Goal: Check status: Check status

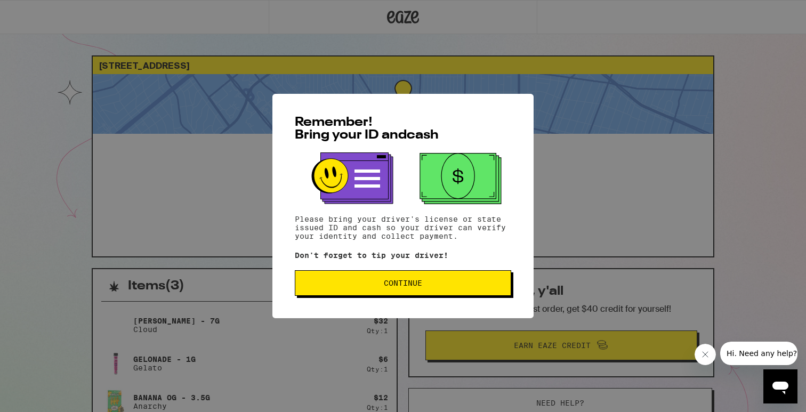
click at [433, 286] on span "Continue" at bounding box center [403, 282] width 198 height 7
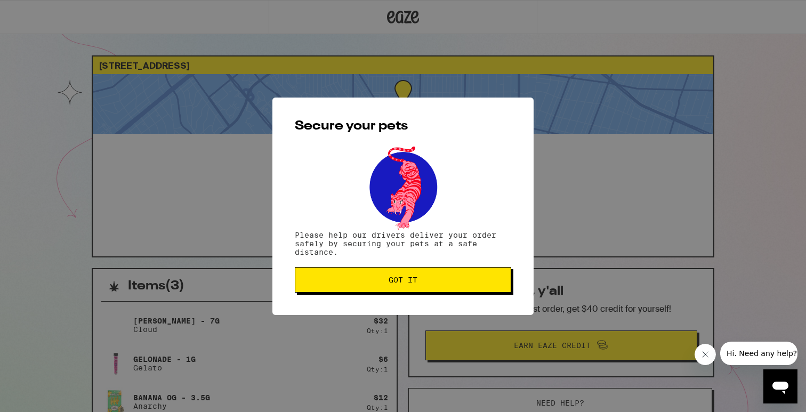
click at [433, 286] on button "Got it" at bounding box center [403, 280] width 216 height 26
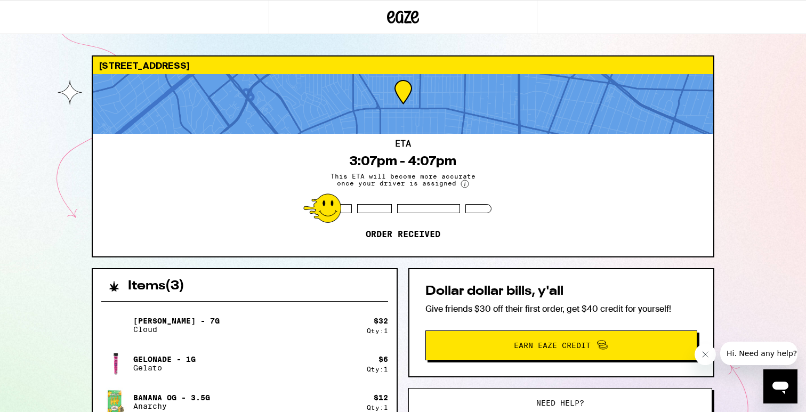
click at [699, 181] on div "ETA 3:07pm - 4:07pm This ETA will become more accurate once your driver is assi…" at bounding box center [403, 195] width 620 height 123
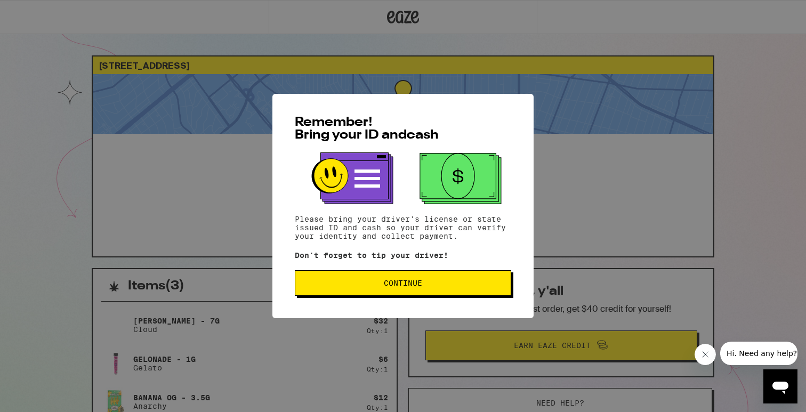
click at [464, 286] on span "Continue" at bounding box center [403, 282] width 198 height 7
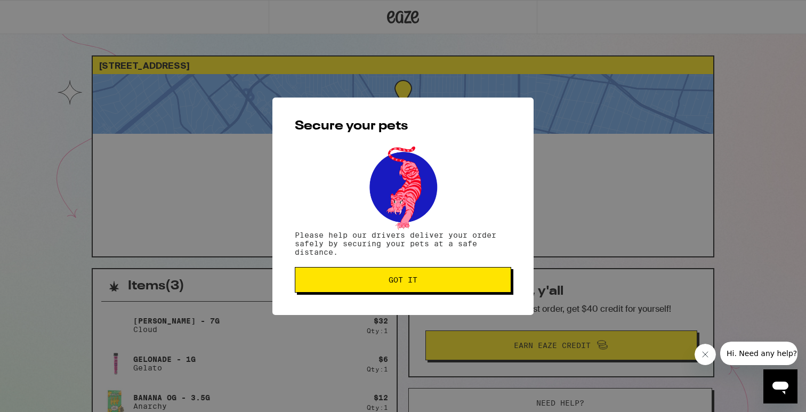
click at [458, 280] on span "Got it" at bounding box center [403, 279] width 198 height 7
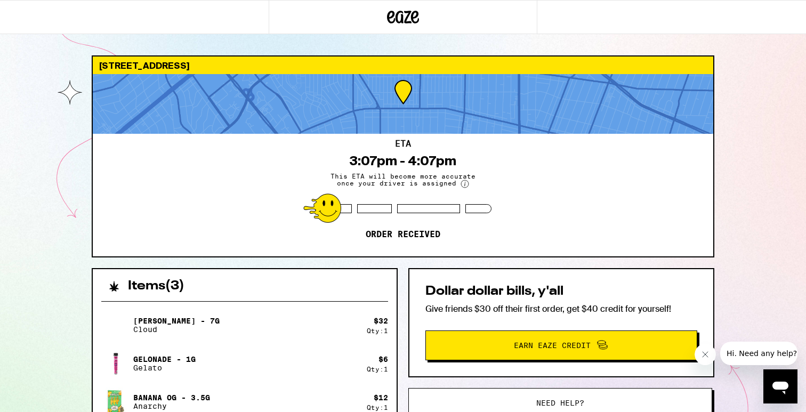
click at [704, 348] on button "Close message from company" at bounding box center [704, 354] width 21 height 21
click at [730, 210] on div "[STREET_ADDRESS] 3:07pm - 4:07pm This ETA will become more accurate once your d…" at bounding box center [403, 290] width 806 height 581
click at [568, 243] on div "ETA 3:07pm - 4:07pm This ETA will become more accurate once your driver is assi…" at bounding box center [403, 195] width 620 height 123
click at [533, 345] on span "Earn Eaze Credit" at bounding box center [552, 345] width 77 height 7
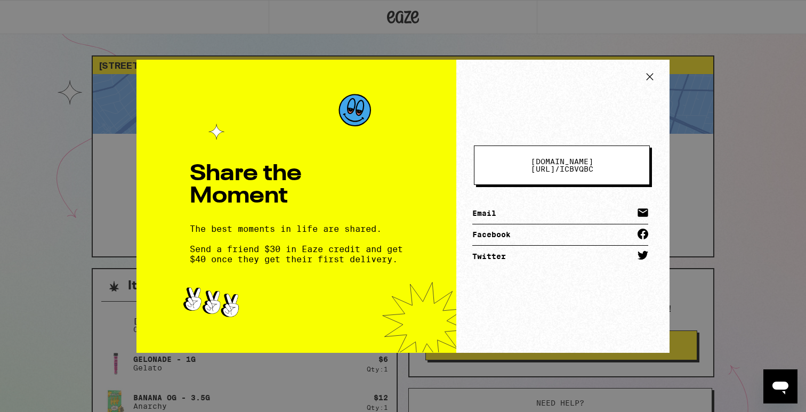
click at [651, 78] on icon at bounding box center [649, 76] width 6 height 6
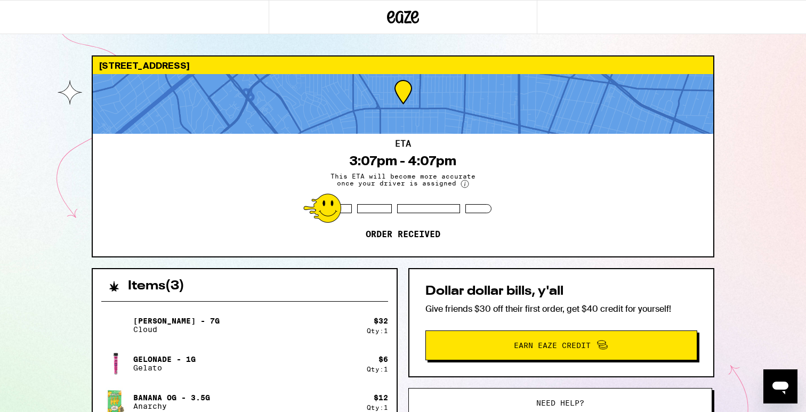
click at [536, 394] on button "Need help?" at bounding box center [560, 403] width 304 height 30
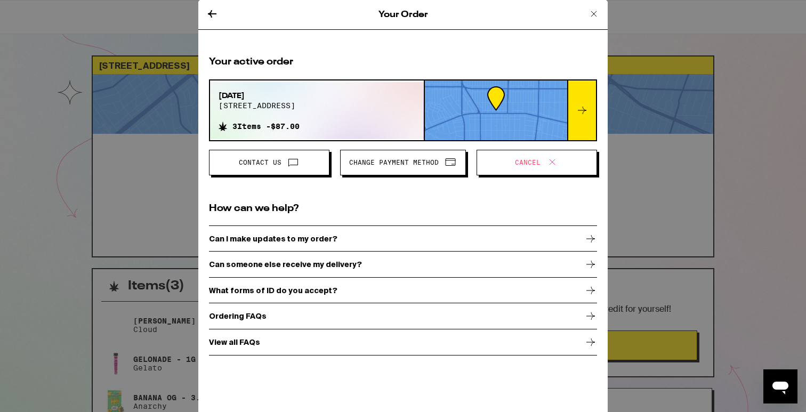
click at [591, 12] on icon at bounding box center [593, 13] width 5 height 5
